Goal: Task Accomplishment & Management: Use online tool/utility

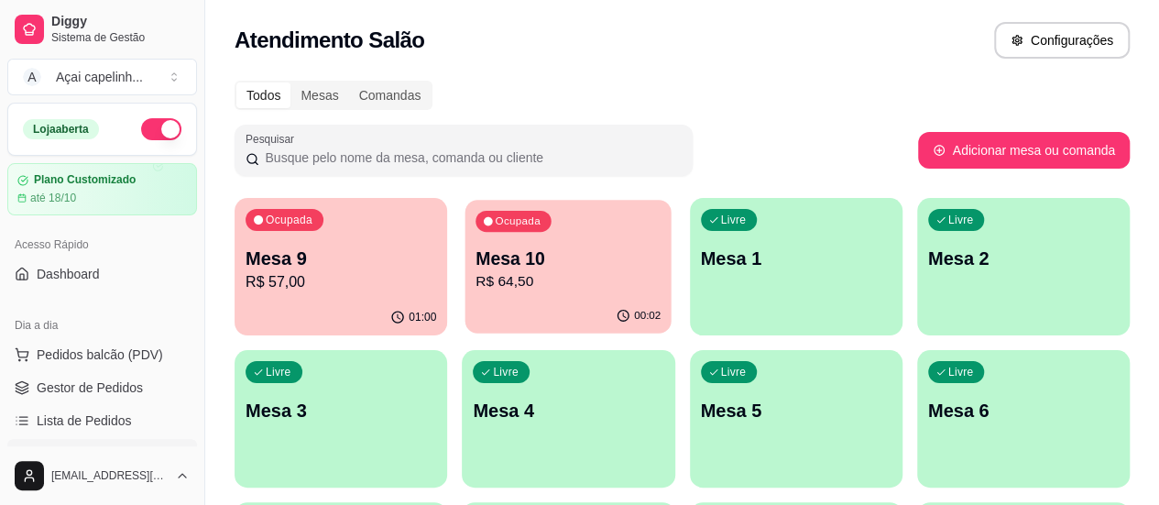
click at [501, 269] on p "Mesa 10" at bounding box center [568, 258] width 185 height 25
click at [531, 233] on div "Ocupada Mesa 10 R$ 64,50" at bounding box center [568, 249] width 206 height 99
click at [501, 297] on div "Ocupada Mesa 10 R$ 64,50" at bounding box center [568, 249] width 213 height 102
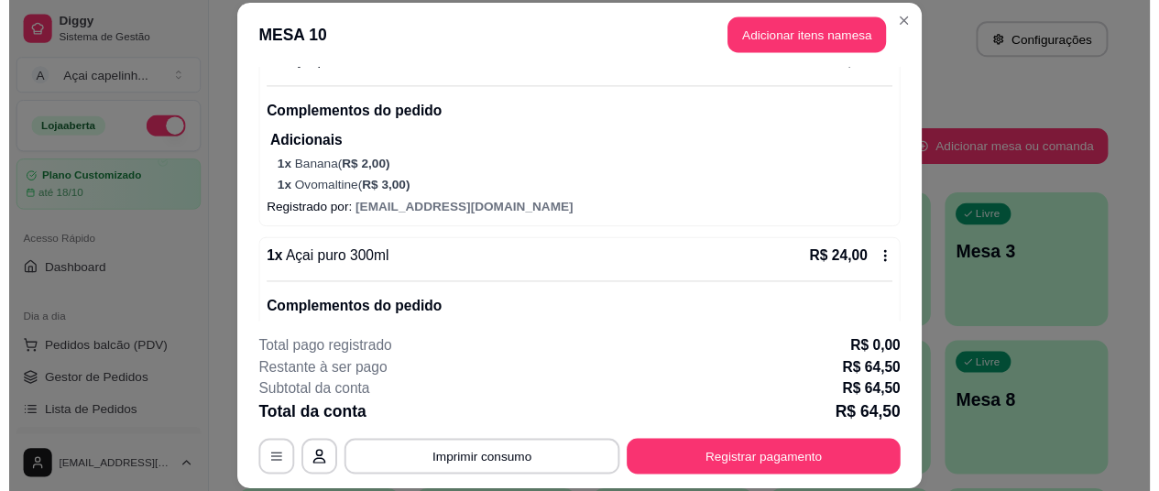
scroll to position [200, 0]
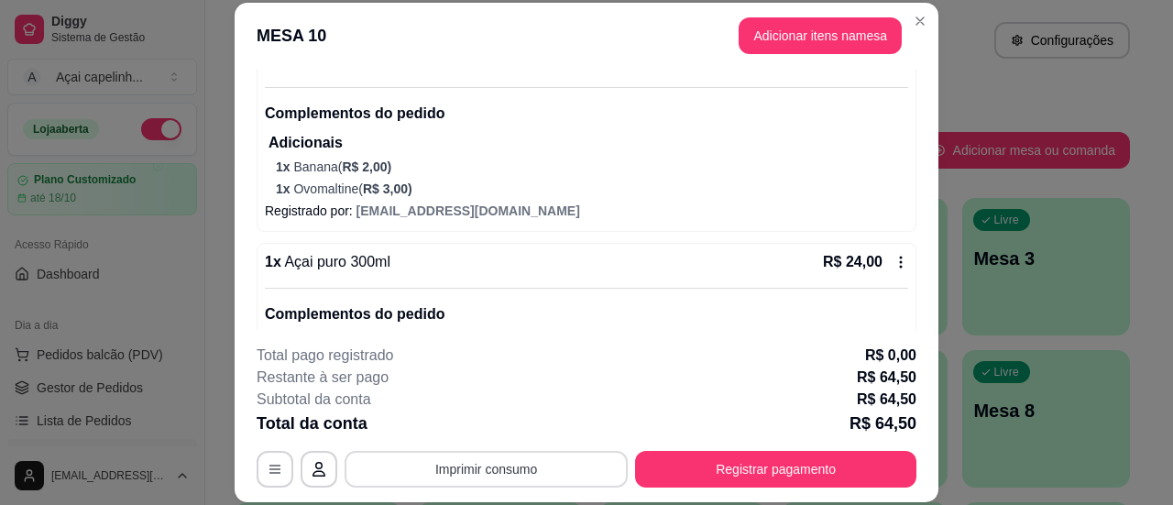
click at [462, 476] on button "Imprimir consumo" at bounding box center [486, 469] width 283 height 37
click at [493, 427] on button "IMPRESSORA" at bounding box center [485, 427] width 128 height 28
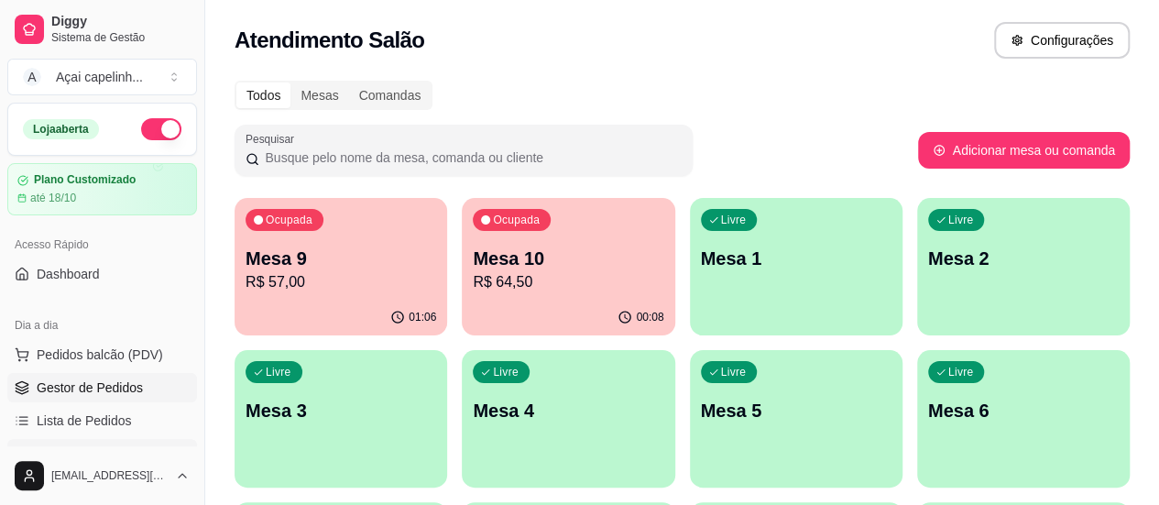
click at [74, 384] on span "Gestor de Pedidos" at bounding box center [90, 387] width 106 height 18
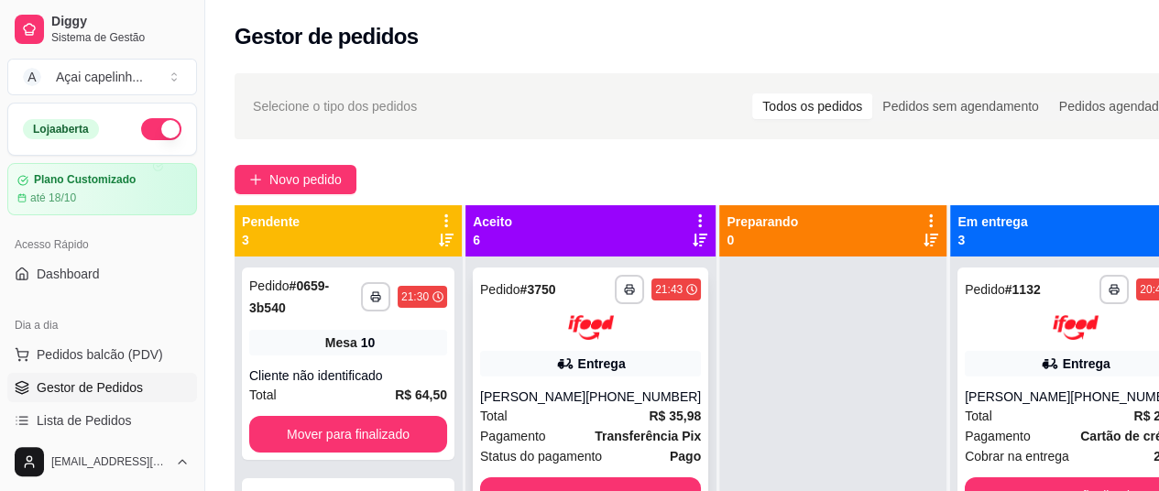
click at [515, 396] on div "[PERSON_NAME]" at bounding box center [532, 397] width 105 height 18
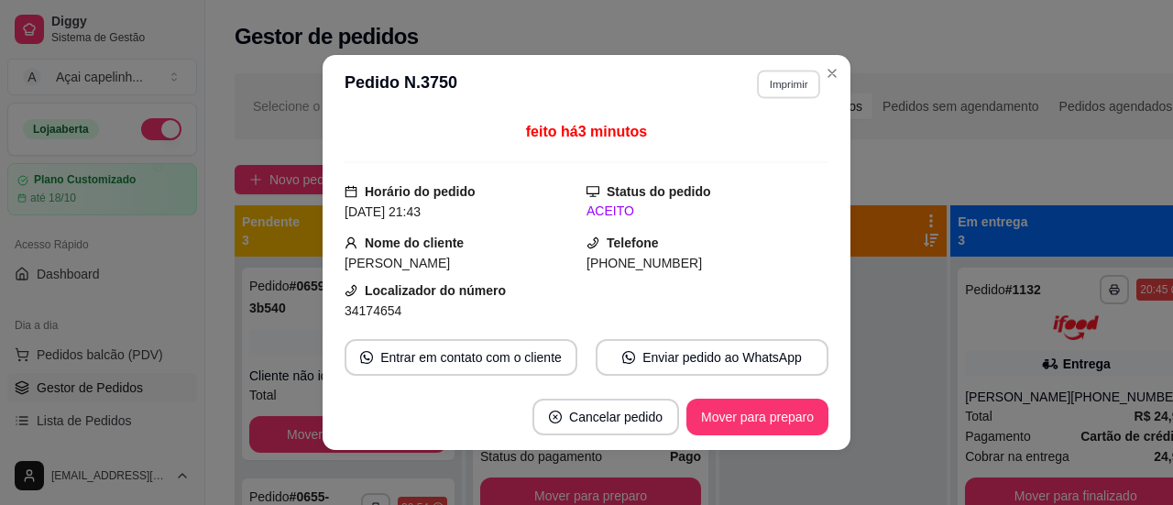
click at [788, 81] on button "Imprimir" at bounding box center [788, 84] width 63 height 28
click at [711, 154] on button "IMPRESSORA" at bounding box center [748, 149] width 128 height 28
click at [789, 88] on button "Imprimir" at bounding box center [788, 84] width 65 height 29
click at [739, 140] on button "IMPRESSORA" at bounding box center [749, 149] width 133 height 29
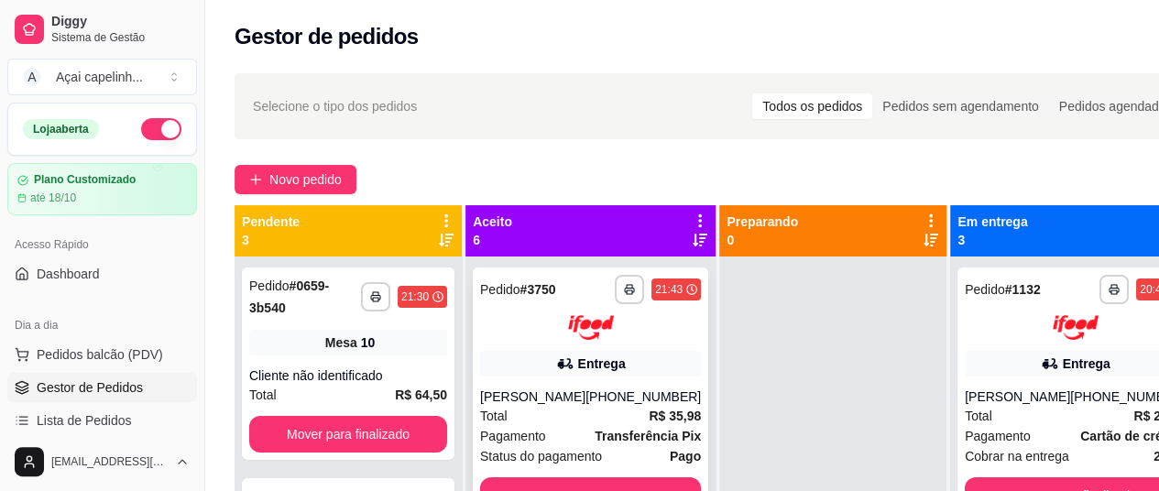
scroll to position [275, 0]
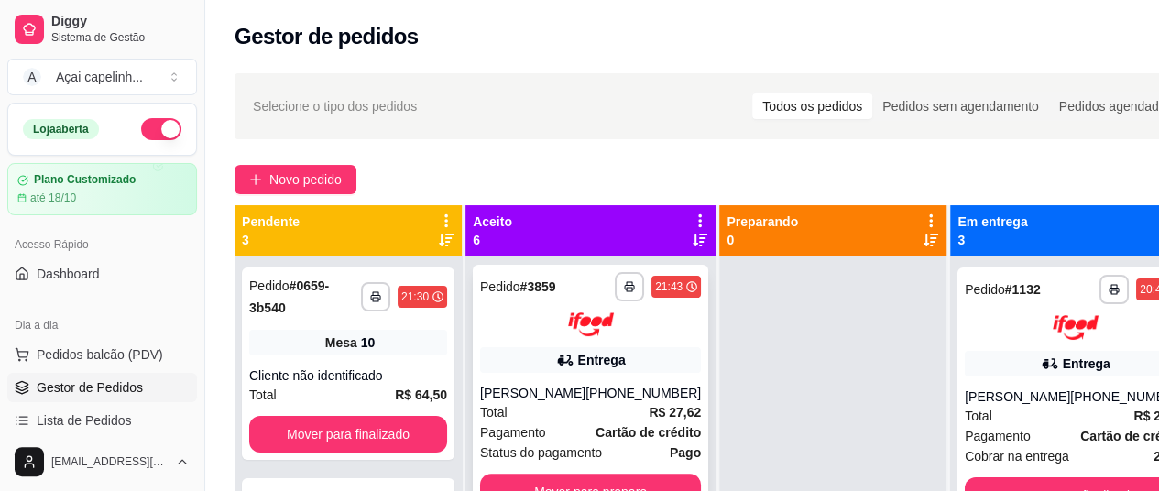
click at [585, 401] on div "[PHONE_NUMBER]" at bounding box center [642, 393] width 115 height 18
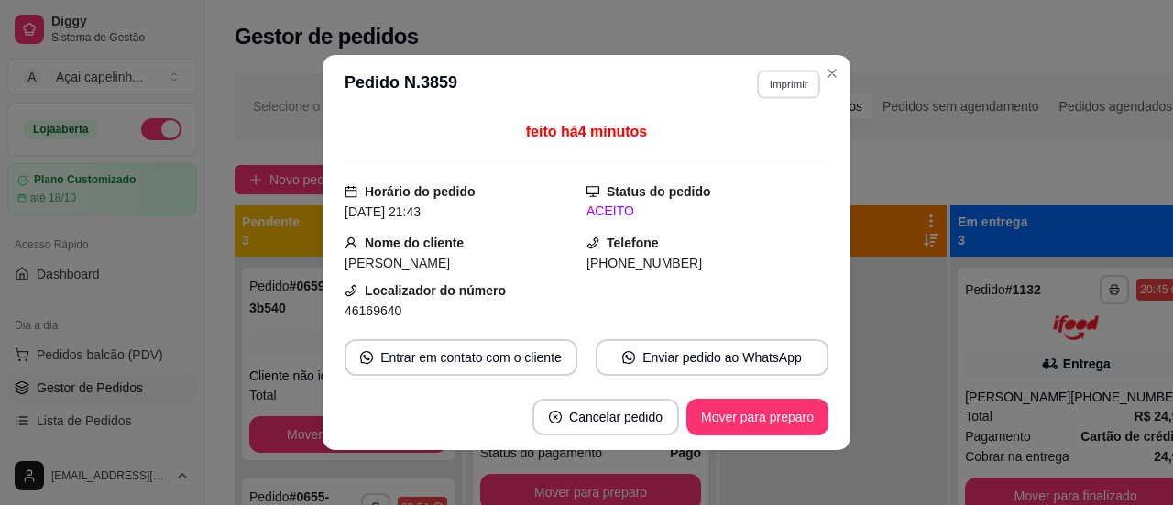
click at [785, 80] on button "Imprimir" at bounding box center [788, 84] width 63 height 28
click at [772, 154] on button "IMPRESSORA" at bounding box center [749, 149] width 133 height 29
click at [786, 80] on button "Imprimir" at bounding box center [788, 84] width 63 height 28
click at [764, 151] on button "IMPRESSORA" at bounding box center [748, 149] width 128 height 28
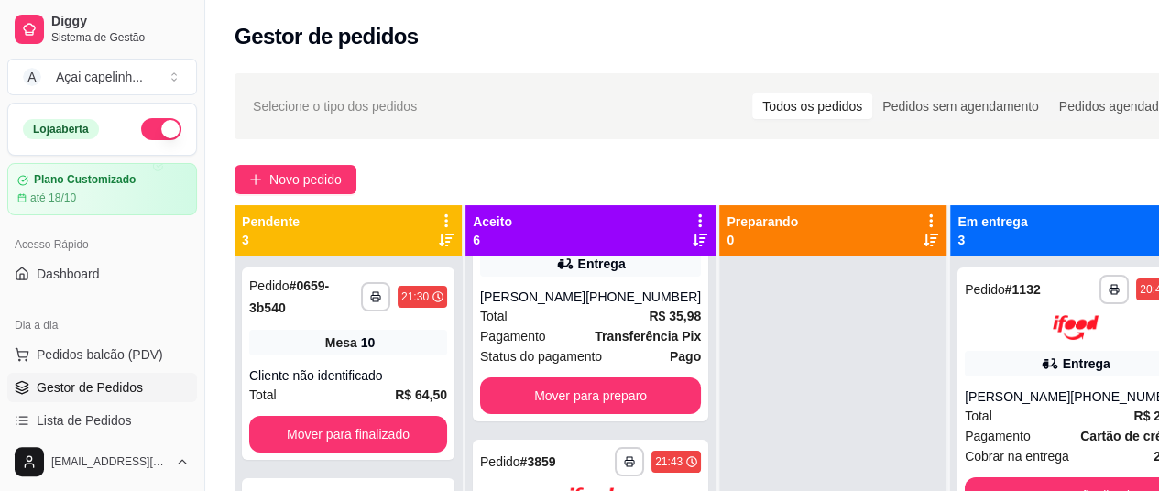
scroll to position [183, 0]
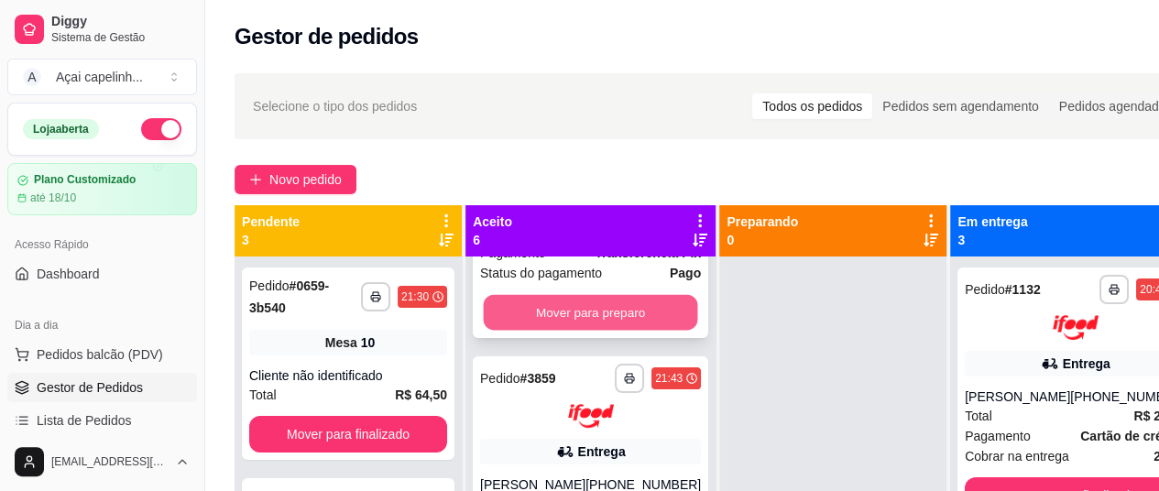
click at [586, 299] on button "Mover para preparo" at bounding box center [591, 312] width 214 height 36
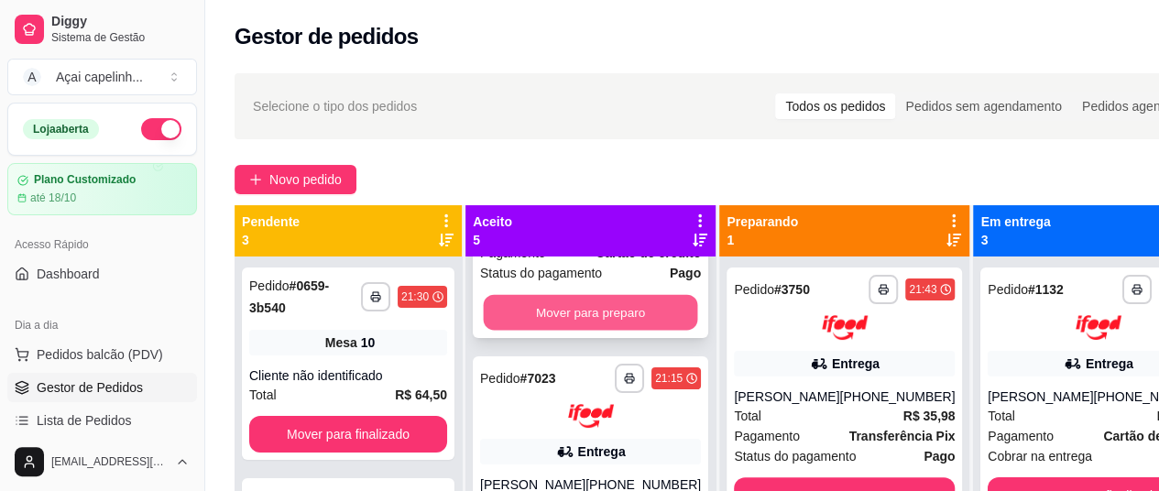
click at [585, 312] on button "Mover para preparo" at bounding box center [591, 312] width 214 height 36
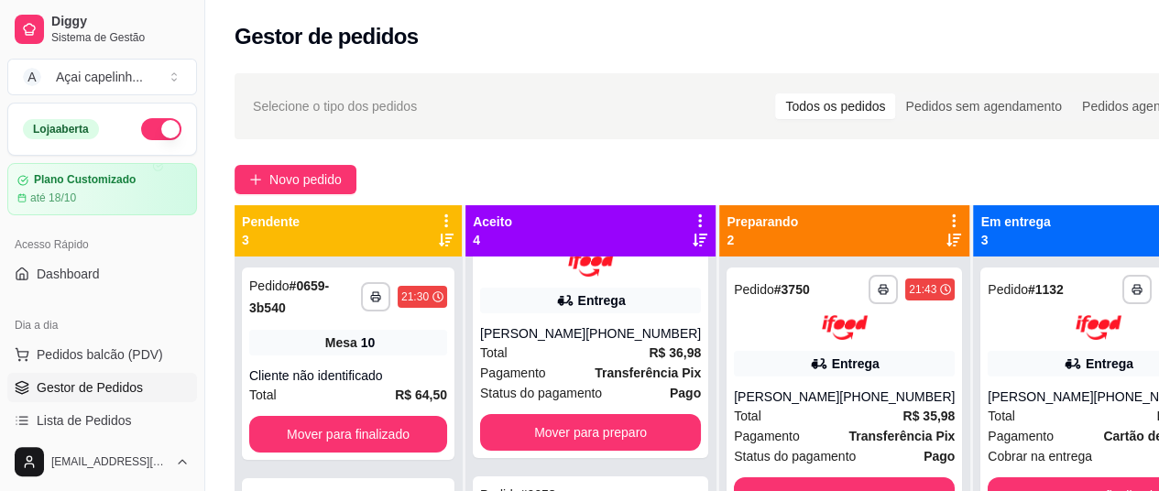
scroll to position [92, 0]
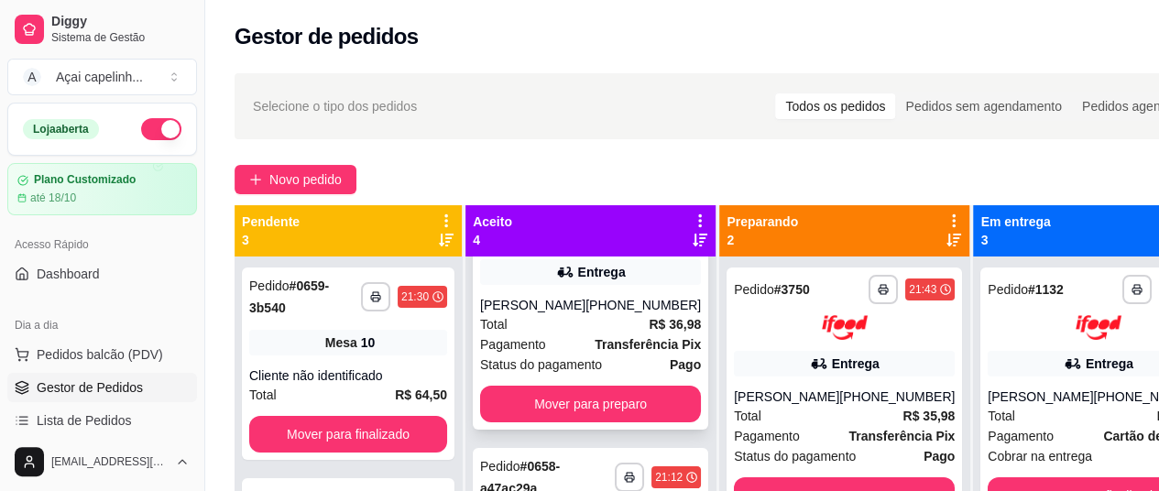
click at [574, 322] on div "Total R$ 36,98" at bounding box center [590, 324] width 221 height 20
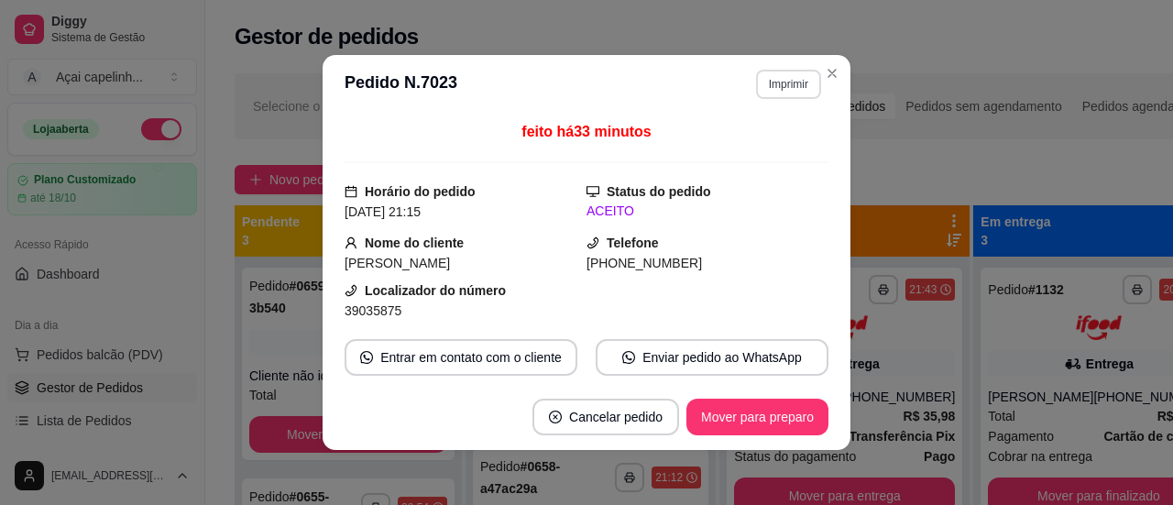
click at [779, 85] on button "Imprimir" at bounding box center [788, 84] width 65 height 29
click at [782, 151] on button "IMPRESSORA" at bounding box center [748, 149] width 128 height 28
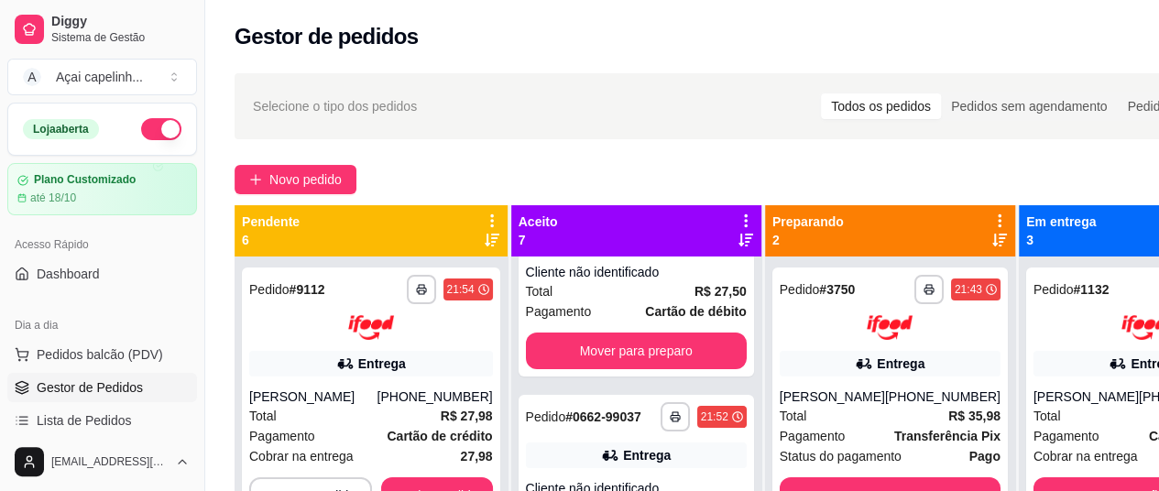
scroll to position [0, 0]
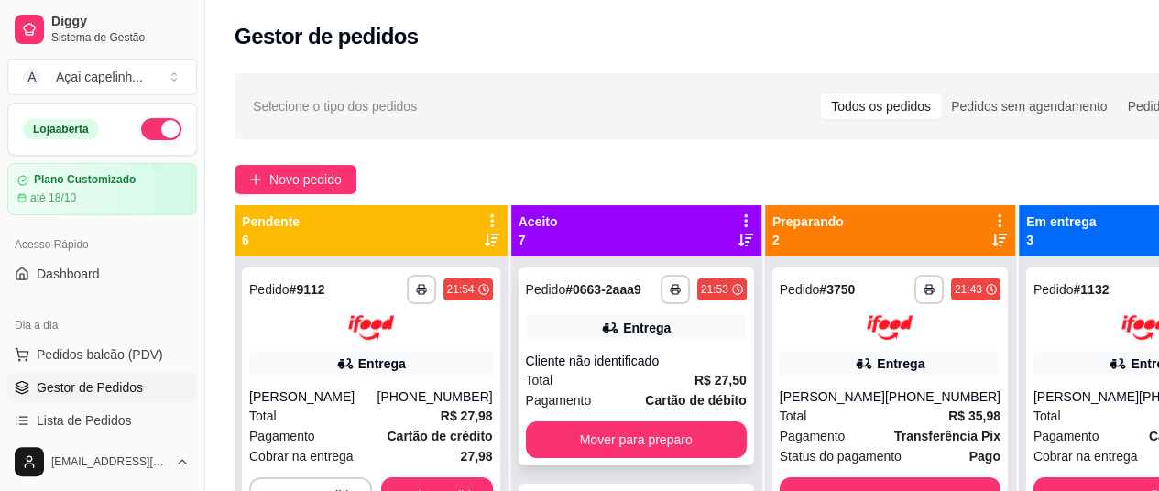
click at [640, 359] on div "**********" at bounding box center [636, 367] width 235 height 198
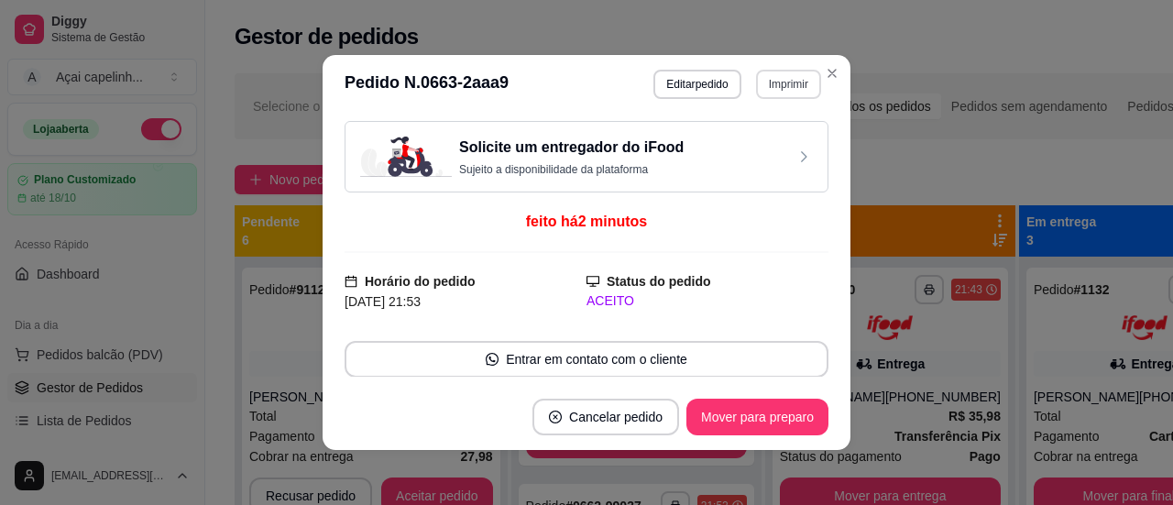
click at [778, 78] on button "Imprimir" at bounding box center [788, 84] width 65 height 29
click at [733, 148] on button "IMPRESSORA" at bounding box center [748, 149] width 128 height 28
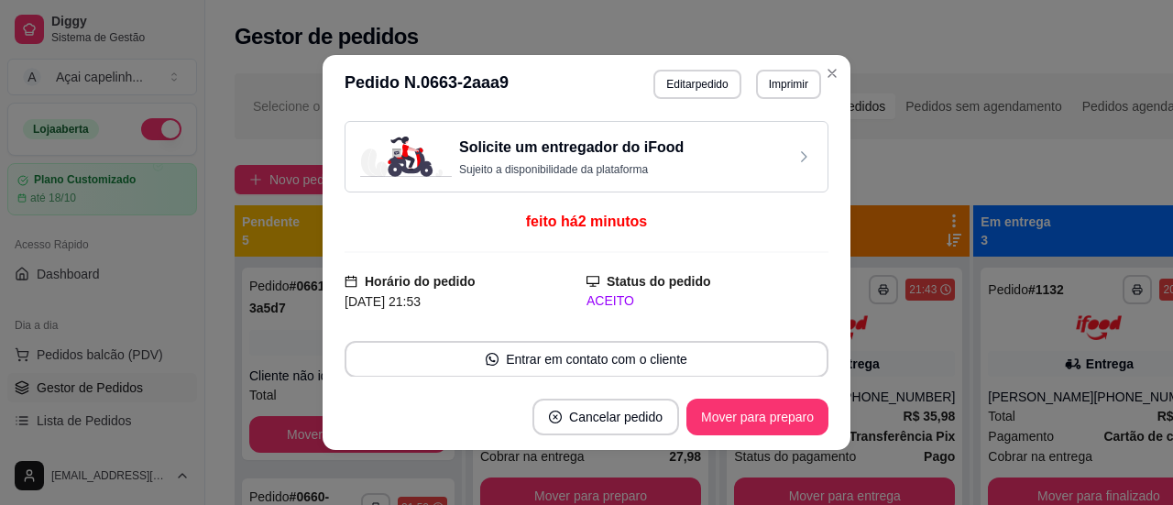
click at [777, 68] on header "**********" at bounding box center [587, 84] width 528 height 59
click at [769, 78] on button "Imprimir" at bounding box center [788, 84] width 63 height 28
click at [749, 148] on button "IMPRESSORA" at bounding box center [748, 149] width 128 height 28
click at [771, 87] on button "Imprimir" at bounding box center [788, 84] width 63 height 28
click at [744, 149] on button "IMPRESSORA" at bounding box center [748, 149] width 128 height 28
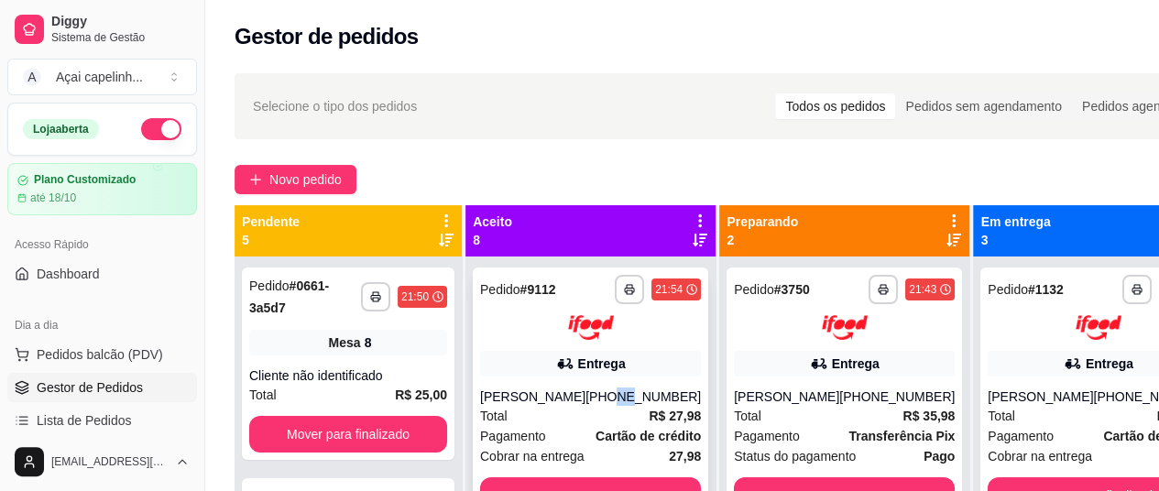
click at [603, 388] on div "[PHONE_NUMBER]" at bounding box center [642, 397] width 115 height 18
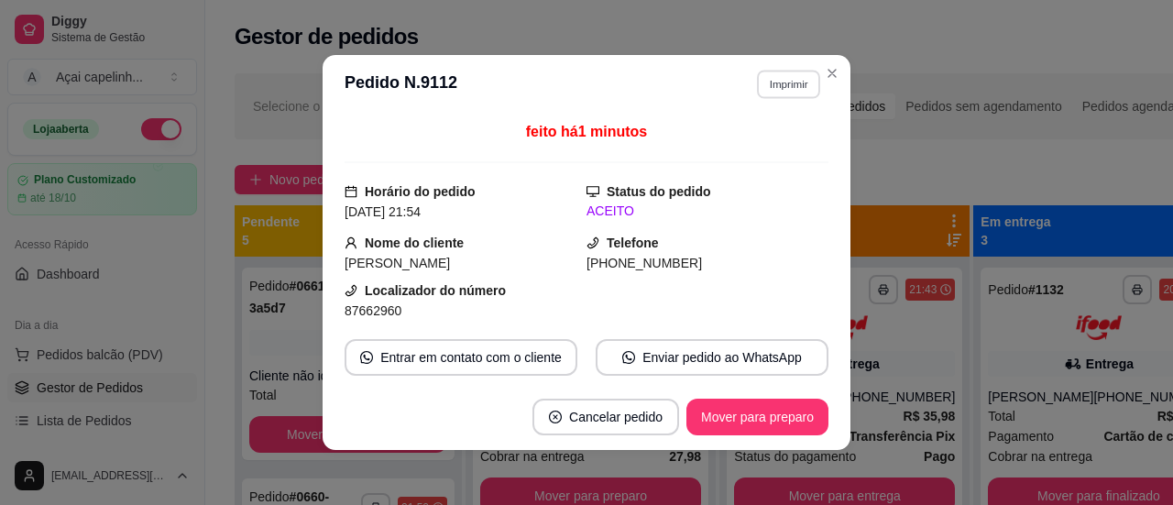
click at [794, 78] on button "Imprimir" at bounding box center [788, 84] width 63 height 28
click at [764, 148] on button "IMPRESSORA" at bounding box center [748, 149] width 128 height 28
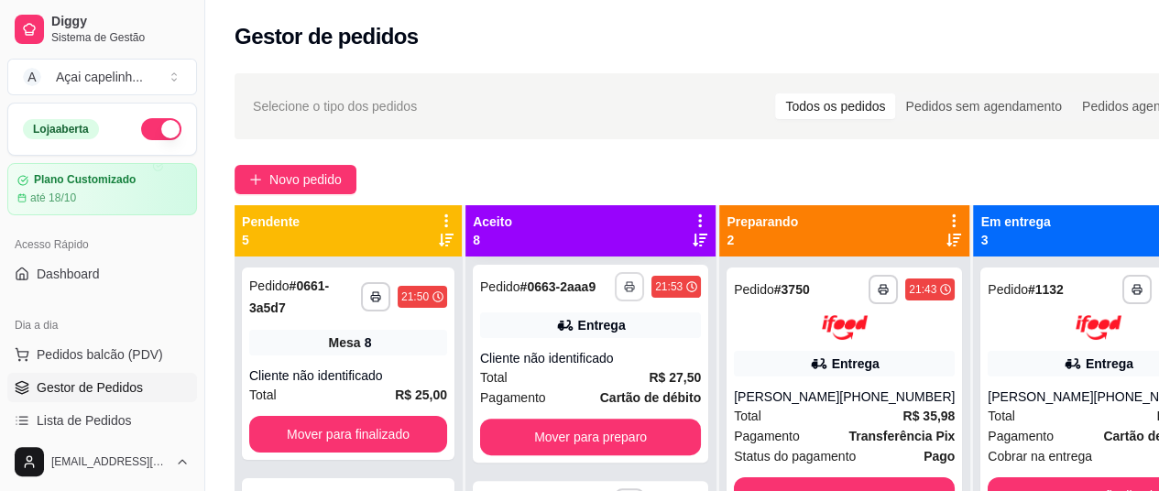
scroll to position [367, 0]
